Goal: Information Seeking & Learning: Learn about a topic

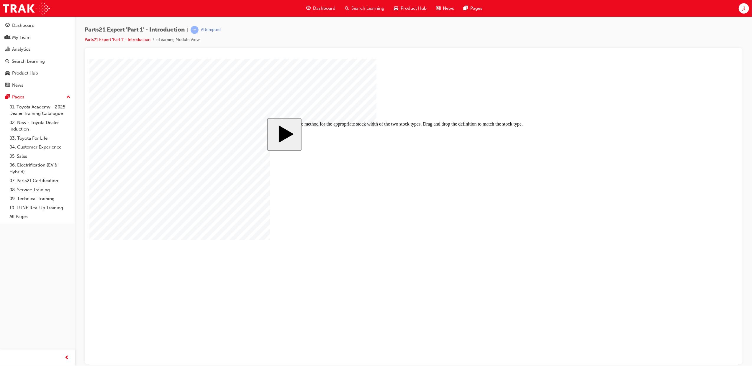
checkbox input "true"
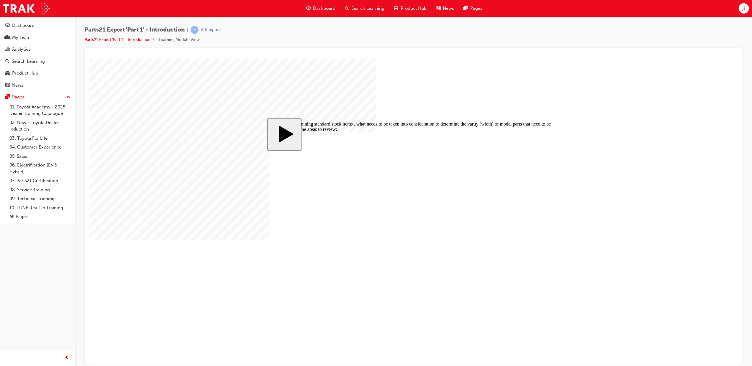
checkbox input "true"
checkbox input "false"
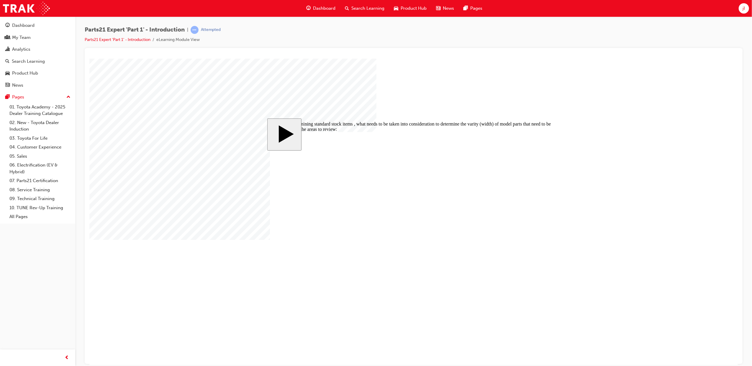
drag, startPoint x: 375, startPoint y: 197, endPoint x: 376, endPoint y: 200, distance: 3.2
checkbox input "false"
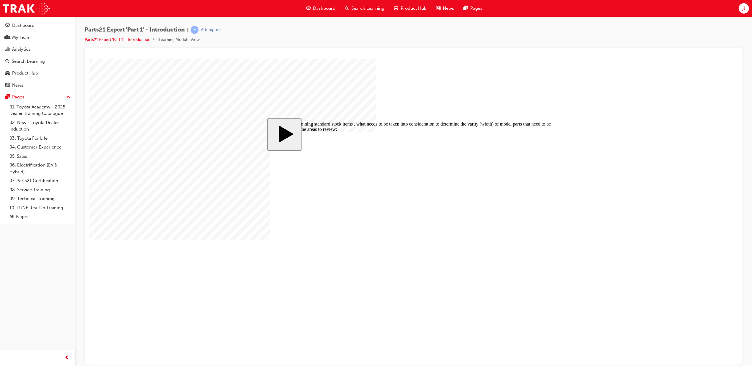
checkbox input "false"
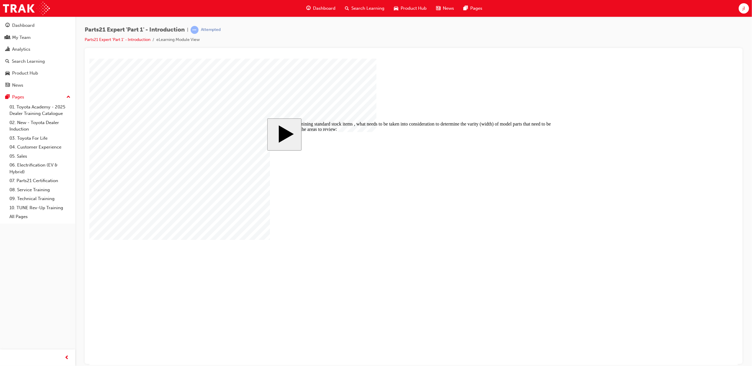
checkbox input "true"
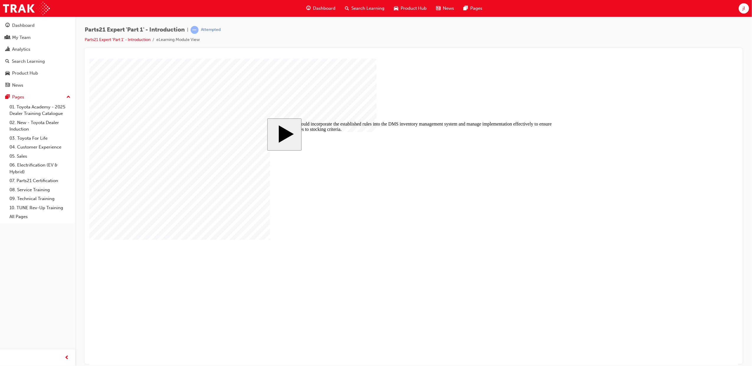
radio input "true"
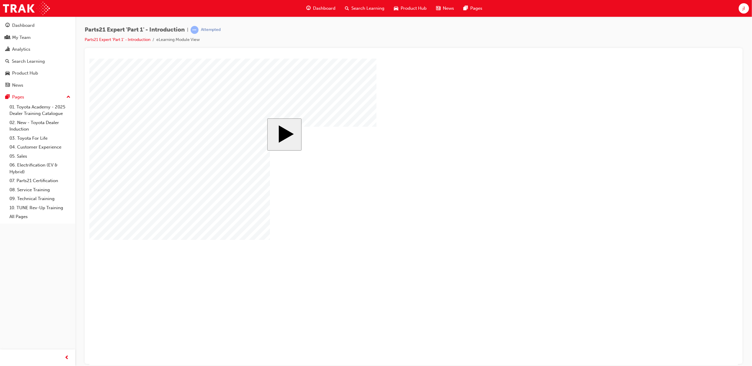
click at [234, 267] on body "slide: Parts 21 MENU Rectangle 6 HELP Rectangle 6 EXIT Rectangle 6 Setting Indi…" at bounding box center [413, 211] width 649 height 307
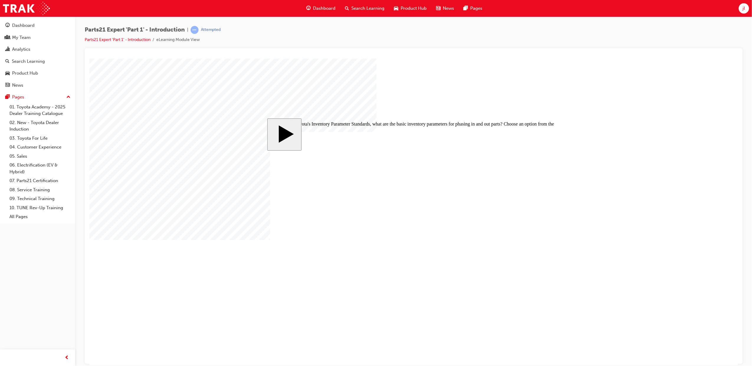
radio input "true"
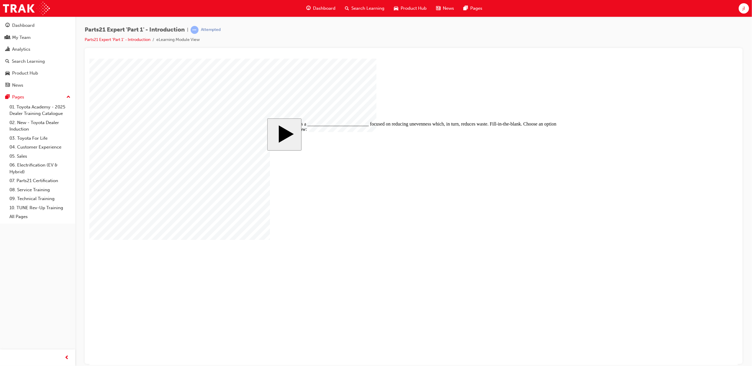
checkbox input "true"
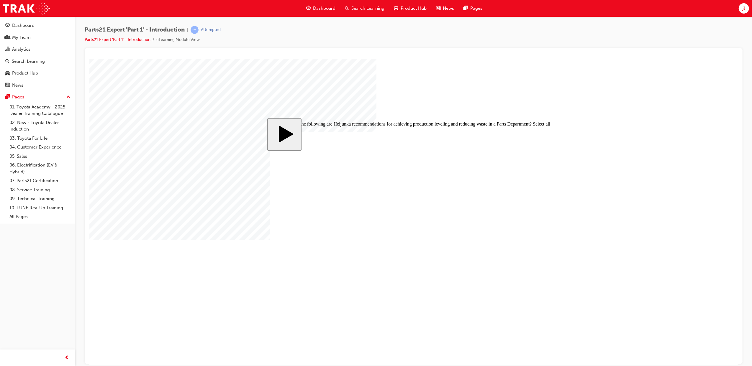
checkbox input "true"
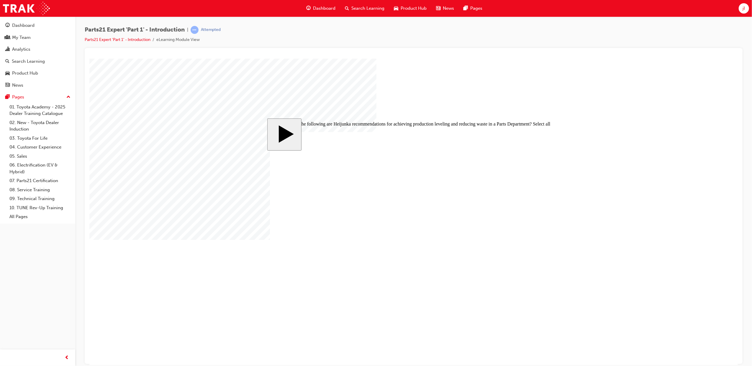
checkbox input "true"
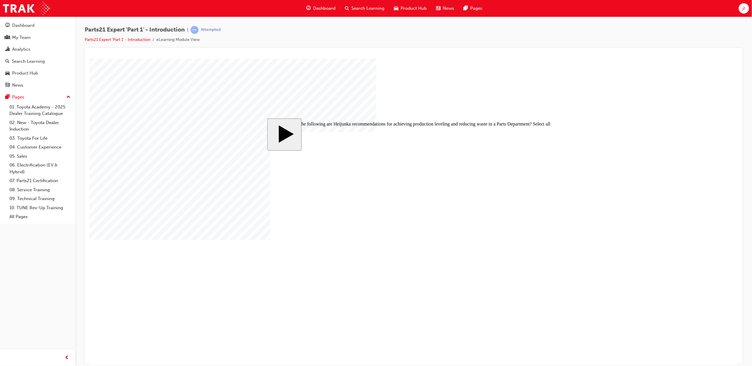
checkbox input "false"
radio input "true"
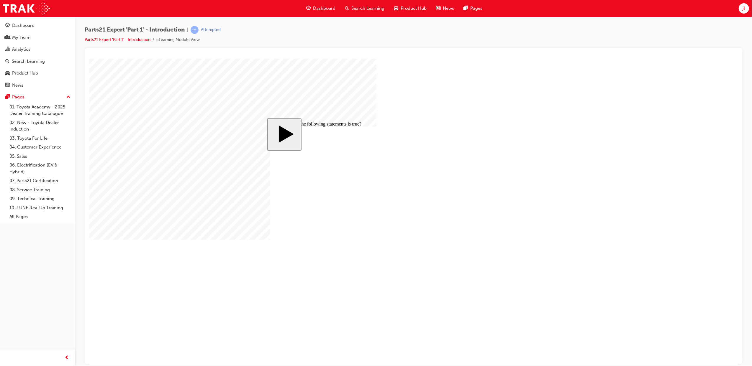
radio input "true"
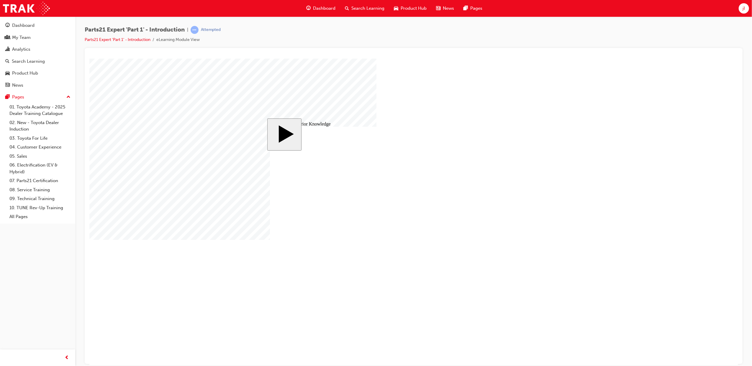
drag, startPoint x: 340, startPoint y: 224, endPoint x: 498, endPoint y: 186, distance: 163.0
drag, startPoint x: 340, startPoint y: 244, endPoint x: 477, endPoint y: 203, distance: 142.4
drag, startPoint x: 341, startPoint y: 264, endPoint x: 490, endPoint y: 189, distance: 167.2
drag, startPoint x: 313, startPoint y: 199, endPoint x: 485, endPoint y: 248, distance: 179.2
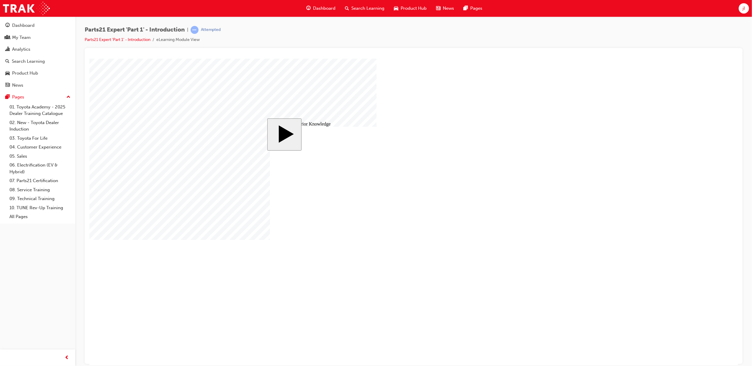
drag, startPoint x: 343, startPoint y: 181, endPoint x: 512, endPoint y: 251, distance: 183.1
drag, startPoint x: 505, startPoint y: 186, endPoint x: 460, endPoint y: 196, distance: 45.5
drag, startPoint x: 481, startPoint y: 193, endPoint x: 357, endPoint y: 192, distance: 123.9
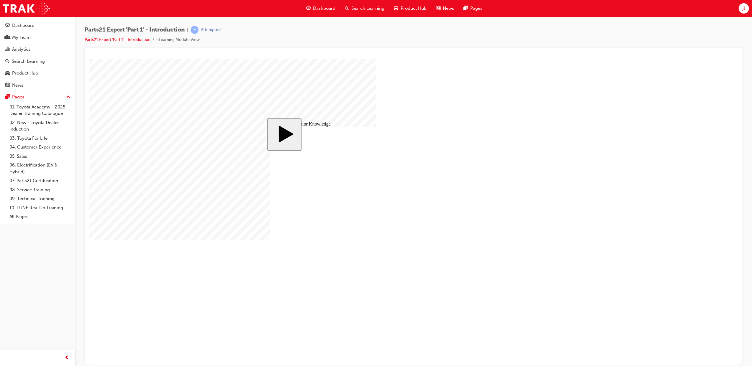
drag, startPoint x: 329, startPoint y: 243, endPoint x: 537, endPoint y: 255, distance: 207.8
drag, startPoint x: 348, startPoint y: 264, endPoint x: 493, endPoint y: 183, distance: 166.5
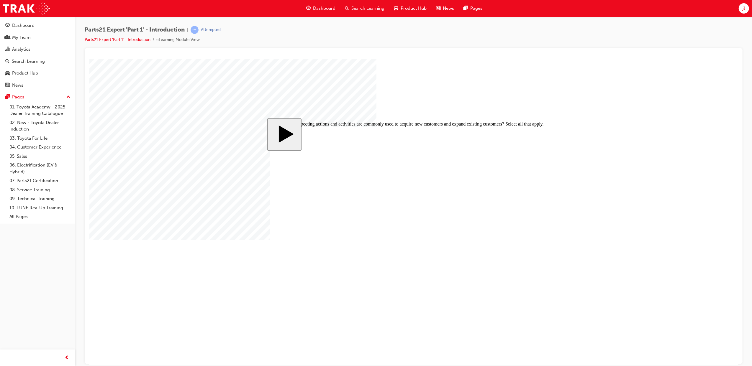
checkbox input "true"
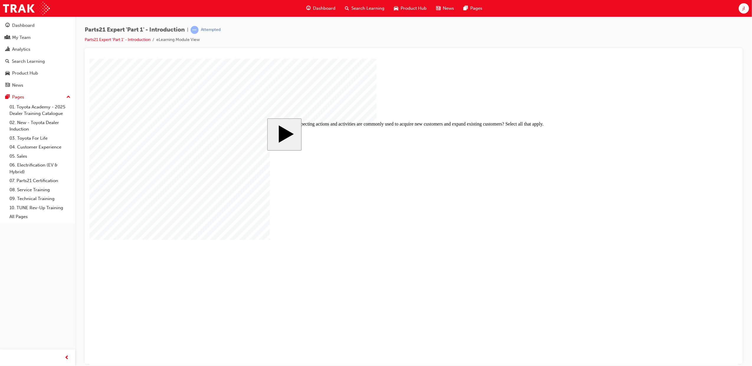
checkbox input "true"
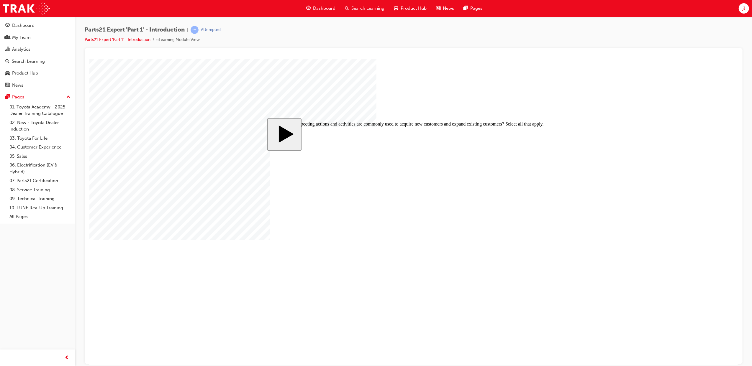
drag, startPoint x: 349, startPoint y: 175, endPoint x: 513, endPoint y: 211, distance: 168.3
drag, startPoint x: 392, startPoint y: 174, endPoint x: 469, endPoint y: 220, distance: 90.0
drag, startPoint x: 307, startPoint y: 177, endPoint x: 355, endPoint y: 239, distance: 78.0
drag, startPoint x: 434, startPoint y: 176, endPoint x: 510, endPoint y: 237, distance: 97.1
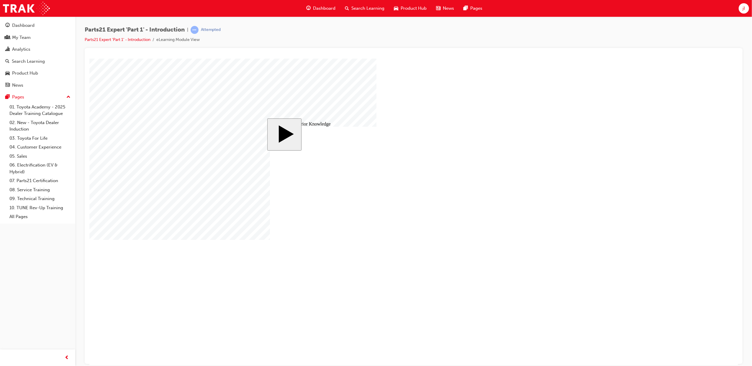
radio input "true"
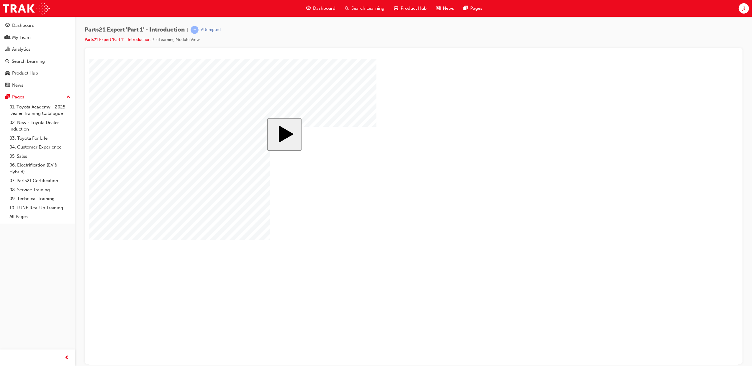
checkbox input "true"
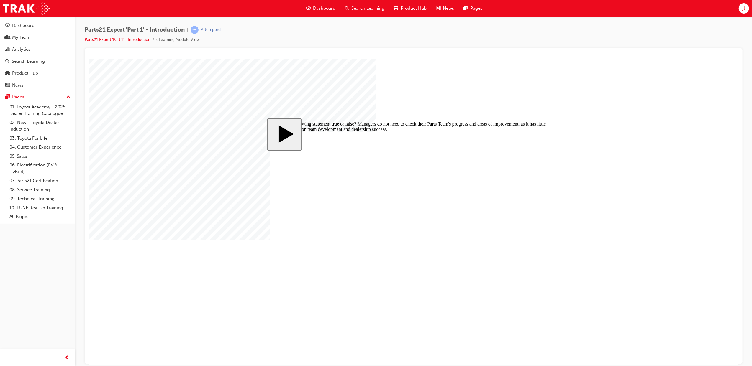
radio input "true"
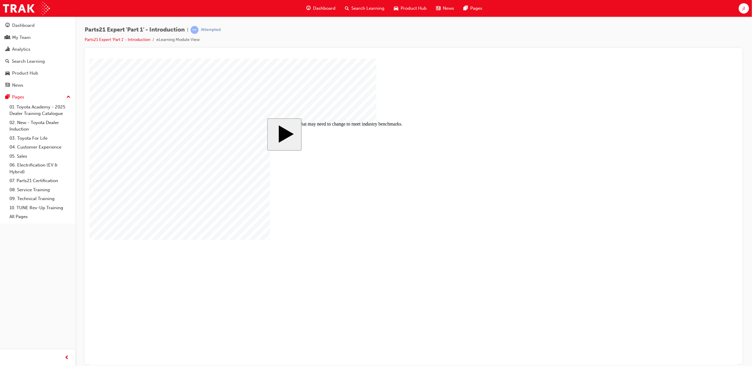
radio input "false"
radio input "true"
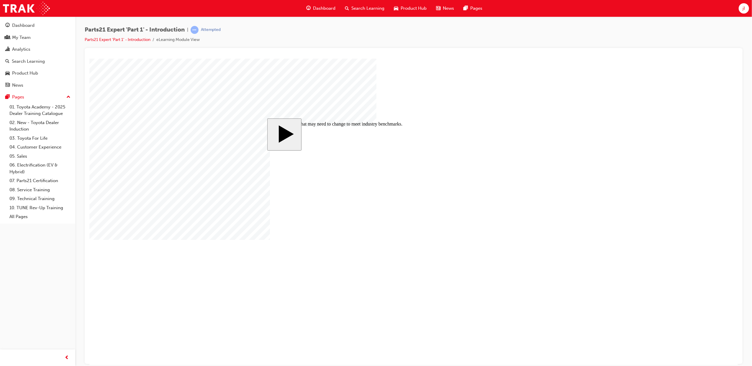
drag, startPoint x: 456, startPoint y: 228, endPoint x: 405, endPoint y: 193, distance: 62.0
drag, startPoint x: 466, startPoint y: 243, endPoint x: 410, endPoint y: 212, distance: 64.3
drag, startPoint x: 466, startPoint y: 261, endPoint x: 408, endPoint y: 262, distance: 58.1
drag, startPoint x: 467, startPoint y: 190, endPoint x: 412, endPoint y: 225, distance: 64.9
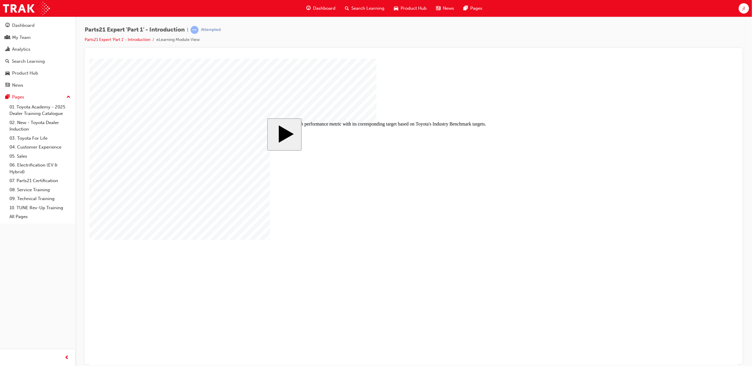
drag, startPoint x: 456, startPoint y: 207, endPoint x: 400, endPoint y: 241, distance: 65.0
drag, startPoint x: 406, startPoint y: 213, endPoint x: 410, endPoint y: 196, distance: 18.1
drag, startPoint x: 467, startPoint y: 227, endPoint x: 413, endPoint y: 207, distance: 57.1
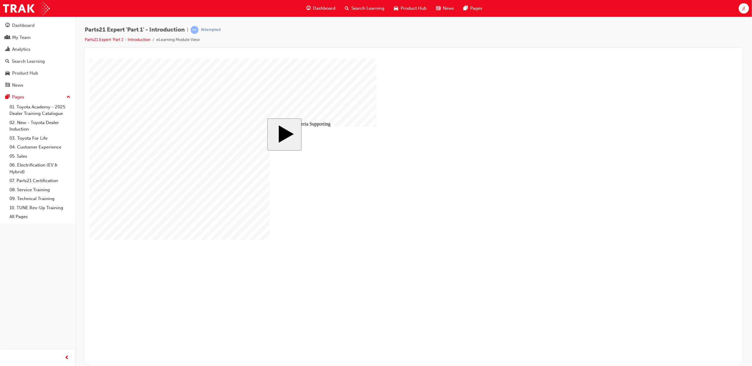
click at [622, 132] on body "slide: 9 Key Criteria Supporting Rectangle 1 By measuring long-term back orders…" at bounding box center [413, 211] width 649 height 307
click at [690, 148] on body "slide: 9 Key Criteria Supporting Rectangle 1 By measuring long-term back orders…" at bounding box center [413, 211] width 649 height 307
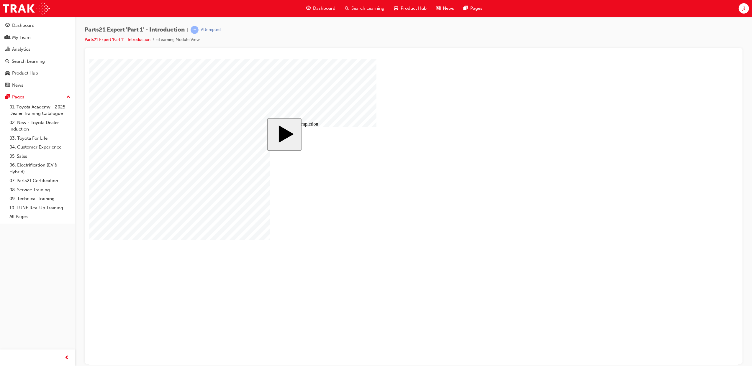
click at [181, 151] on body "slide: Match the KPI category with its characteristics by dragging and dropping…" at bounding box center [413, 211] width 649 height 307
drag, startPoint x: 505, startPoint y: 223, endPoint x: 415, endPoint y: 223, distance: 89.7
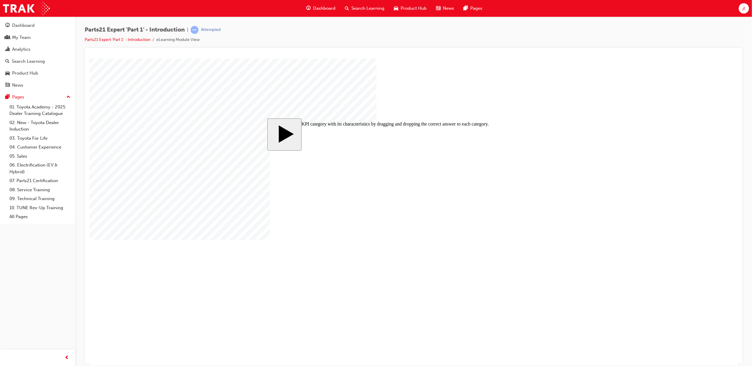
drag, startPoint x: 490, startPoint y: 204, endPoint x: 416, endPoint y: 204, distance: 74.1
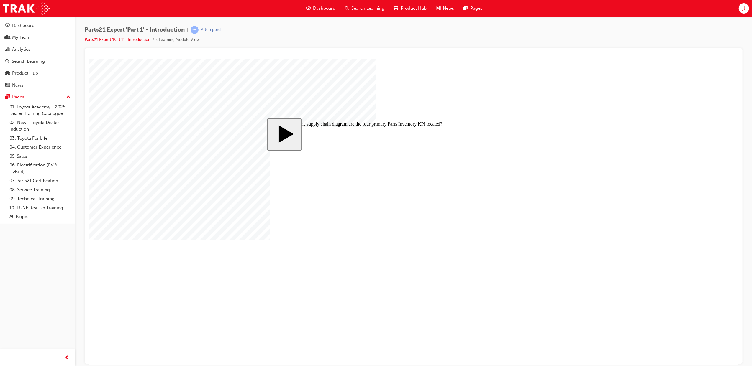
drag, startPoint x: 468, startPoint y: 217, endPoint x: 488, endPoint y: 222, distance: 20.7
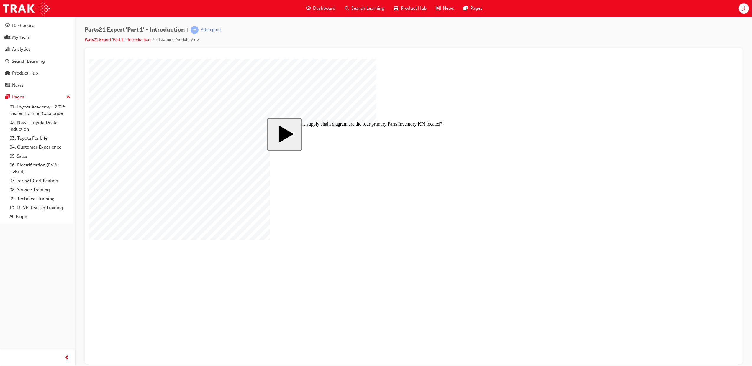
drag, startPoint x: 429, startPoint y: 216, endPoint x: 477, endPoint y: 215, distance: 48.4
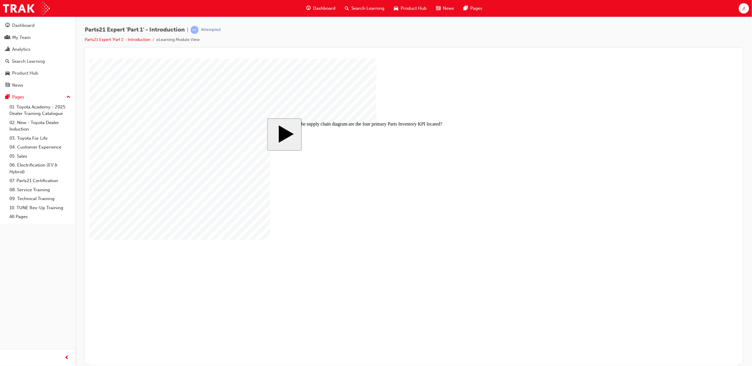
drag, startPoint x: 580, startPoint y: 207, endPoint x: 612, endPoint y: 206, distance: 31.9
click at [583, 207] on body "slide: Where in the supply chain diagram are the four primary Parts Inventory K…" at bounding box center [413, 211] width 649 height 307
drag, startPoint x: 466, startPoint y: 214, endPoint x: 469, endPoint y: 219, distance: 5.6
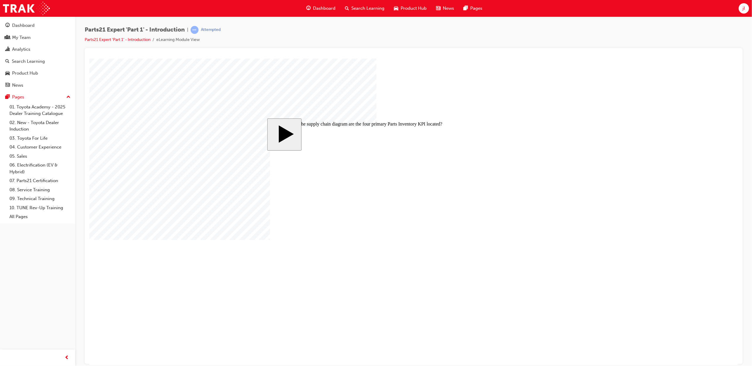
drag, startPoint x: 335, startPoint y: 205, endPoint x: 518, endPoint y: 230, distance: 184.6
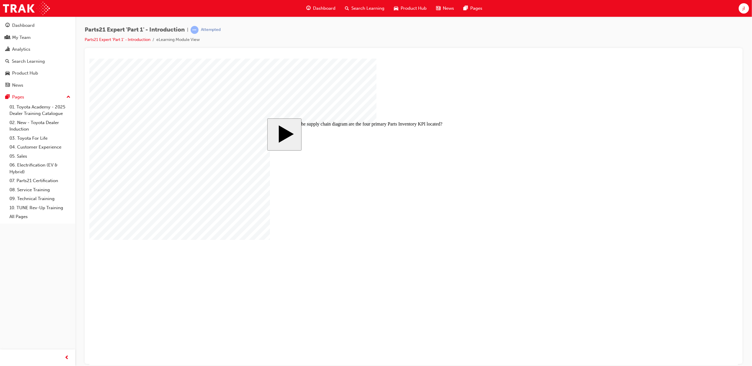
drag, startPoint x: 318, startPoint y: 222, endPoint x: 326, endPoint y: 235, distance: 15.1
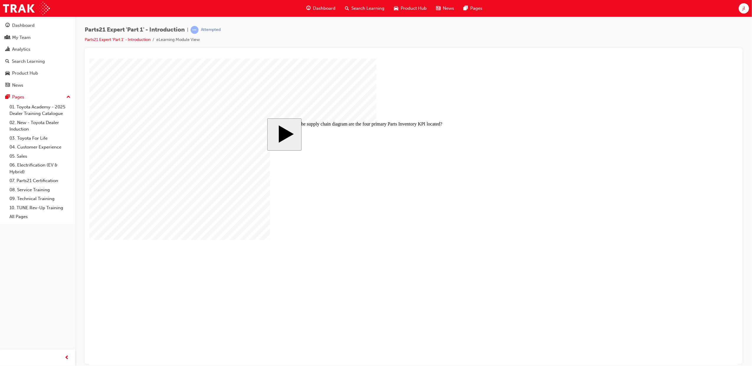
drag, startPoint x: 467, startPoint y: 215, endPoint x: 463, endPoint y: 197, distance: 18.6
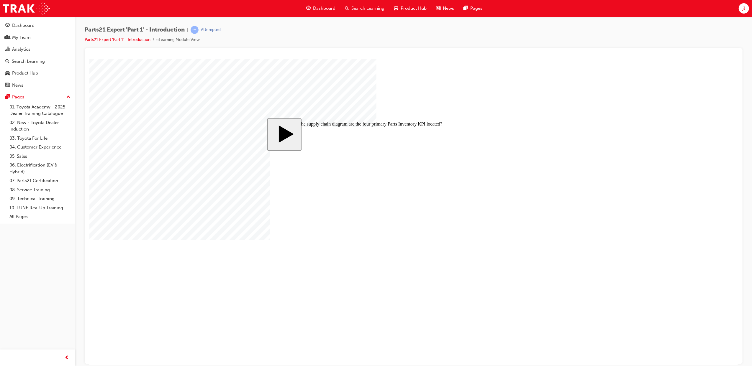
drag, startPoint x: 459, startPoint y: 228, endPoint x: 512, endPoint y: 226, distance: 52.5
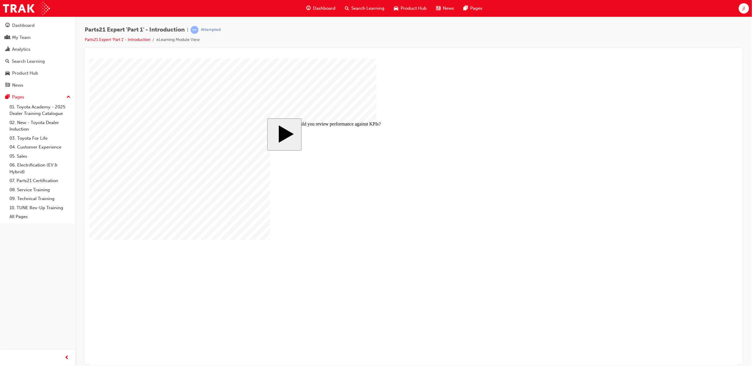
click at [147, 195] on body "slide: When should you review performance against KPIs? MENU Rectangle 6 HELP R…" at bounding box center [413, 211] width 649 height 307
